Goal: Information Seeking & Learning: Learn about a topic

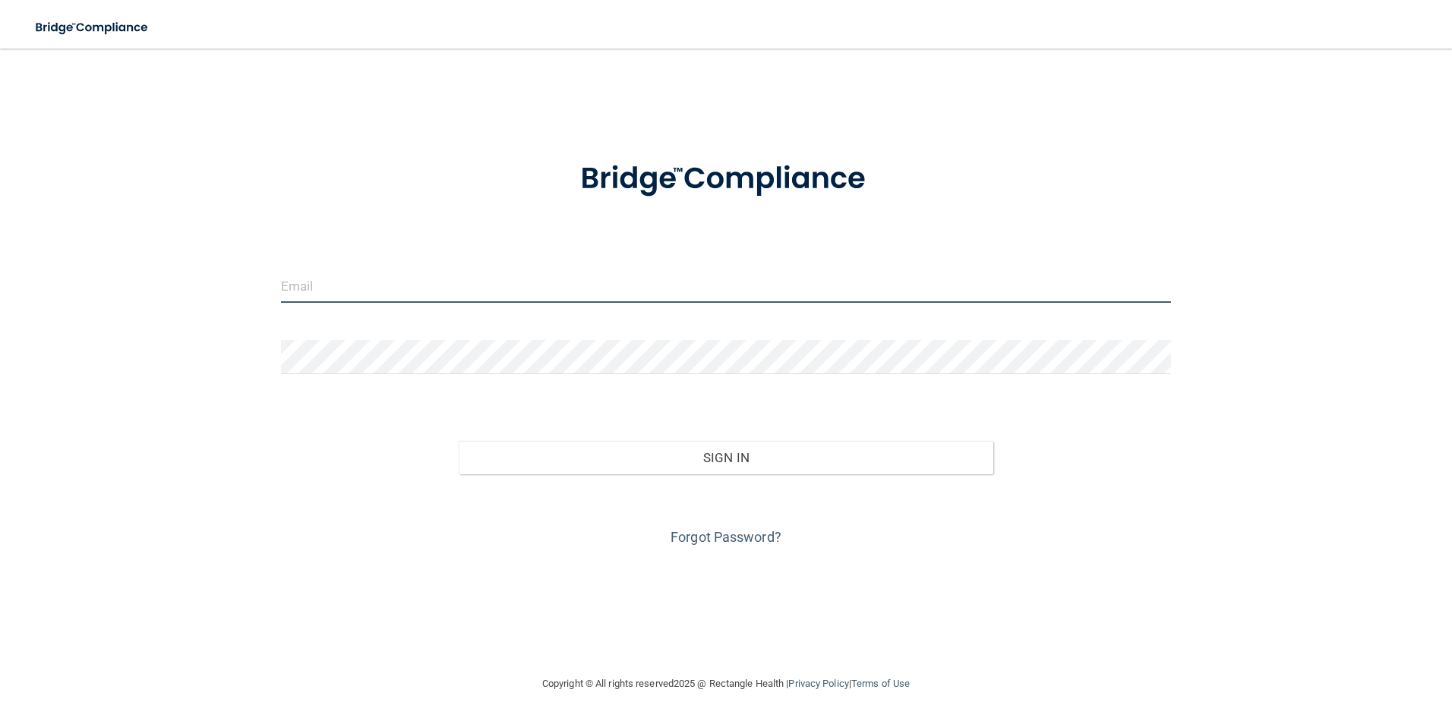
click at [376, 293] on input "email" at bounding box center [726, 286] width 891 height 34
type input "[EMAIL_ADDRESS][DOMAIN_NAME]"
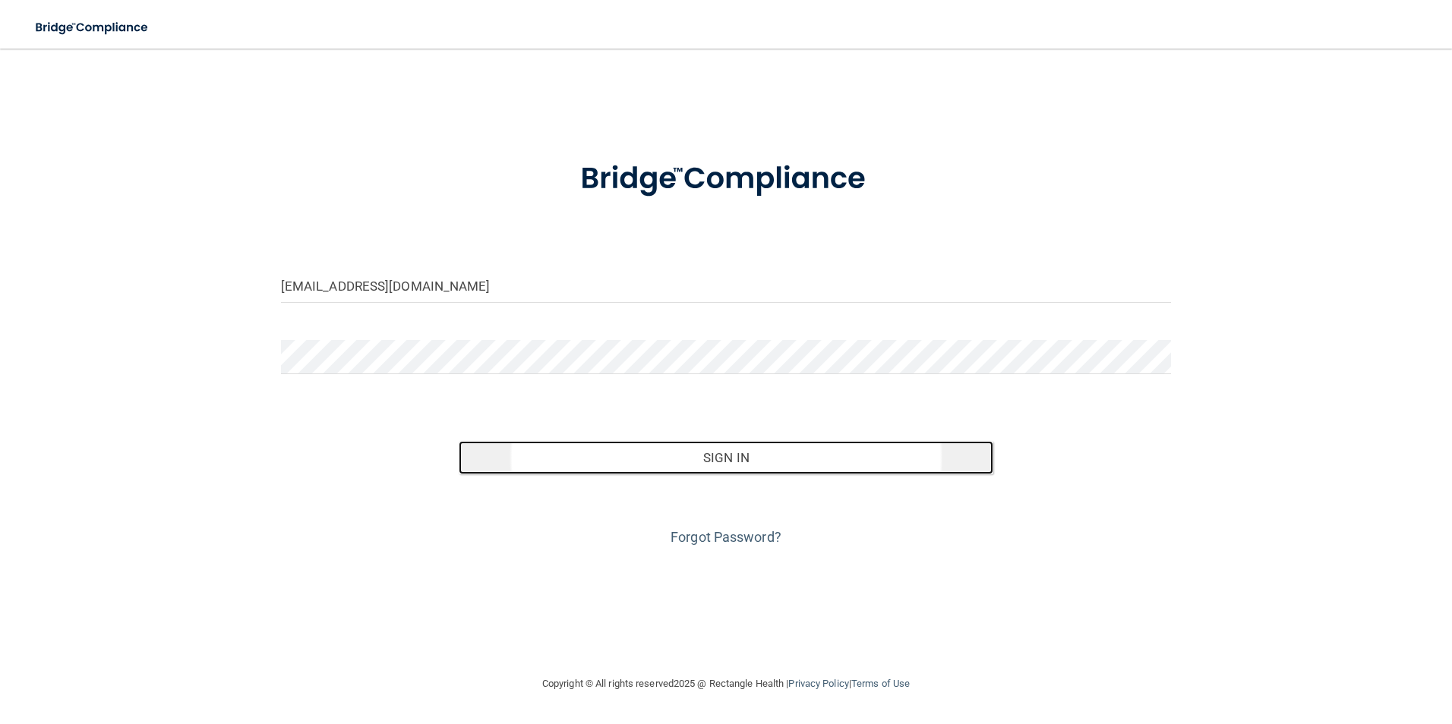
click at [932, 454] on button "Sign In" at bounding box center [726, 457] width 535 height 33
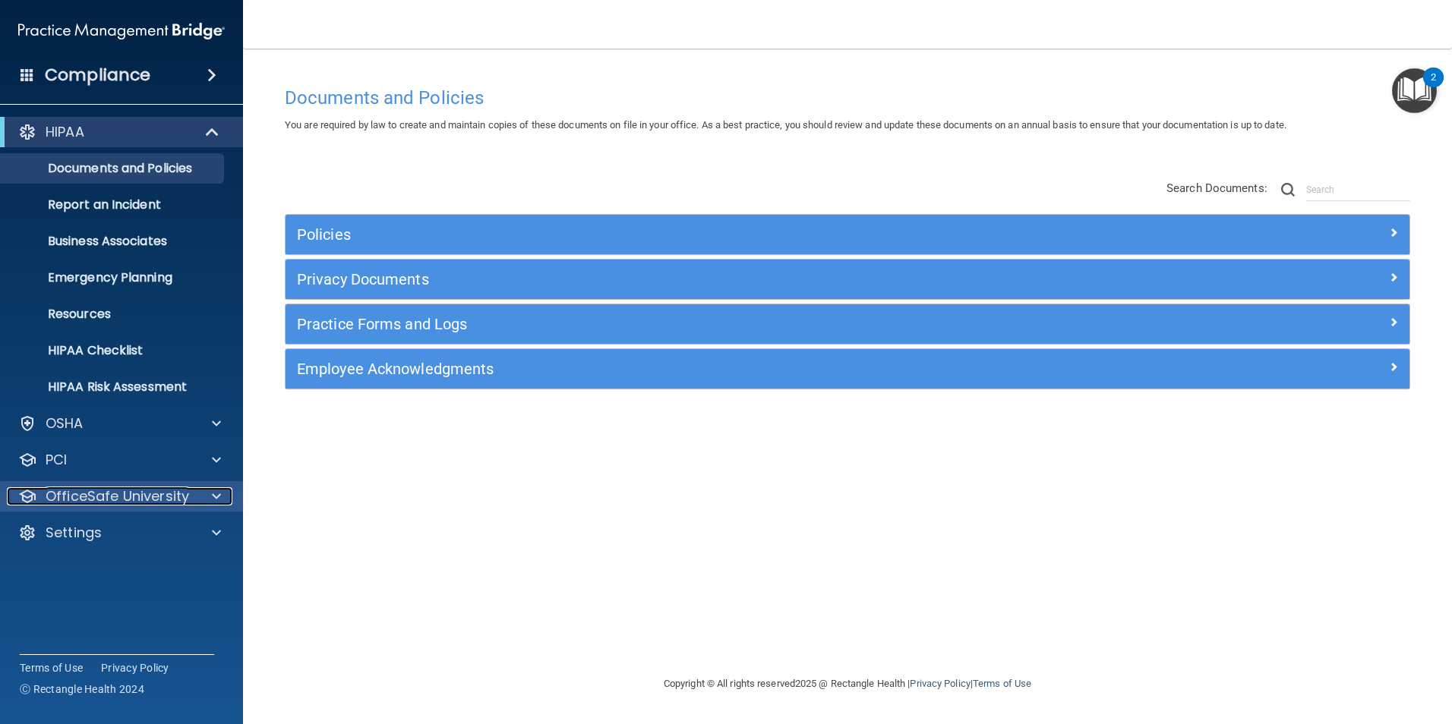
click at [114, 501] on p "OfficeSafe University" at bounding box center [118, 496] width 144 height 18
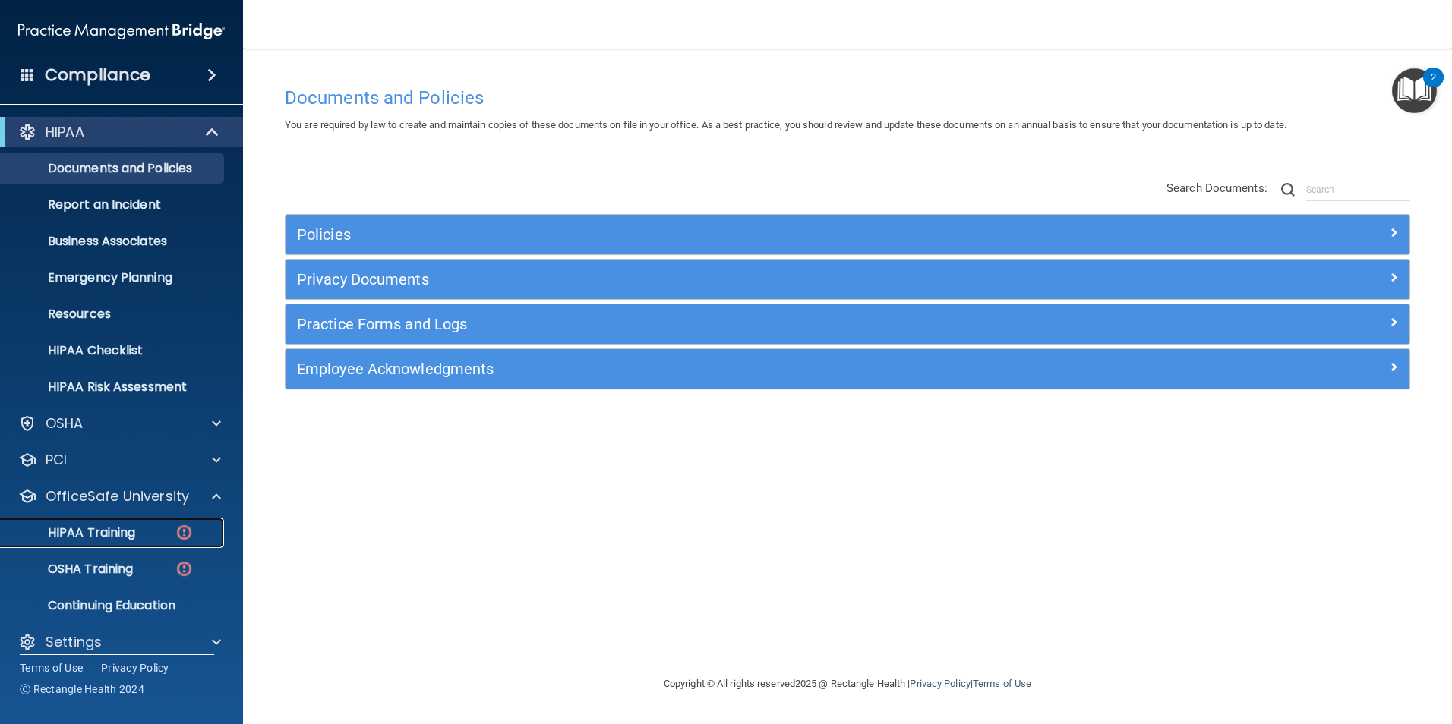
click at [84, 540] on p "HIPAA Training" at bounding box center [72, 532] width 125 height 15
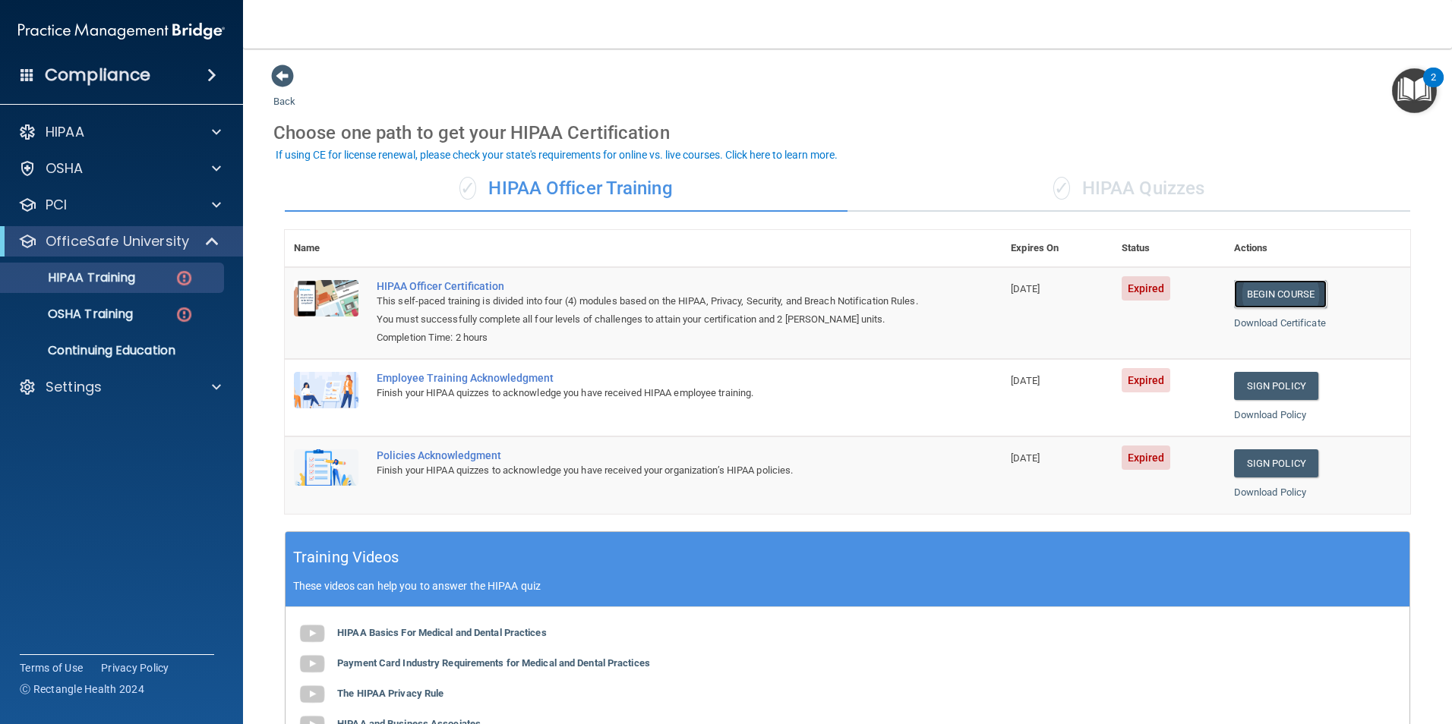
click at [1281, 289] on link "Begin Course" at bounding box center [1280, 294] width 93 height 28
